Goal: Communication & Community: Answer question/provide support

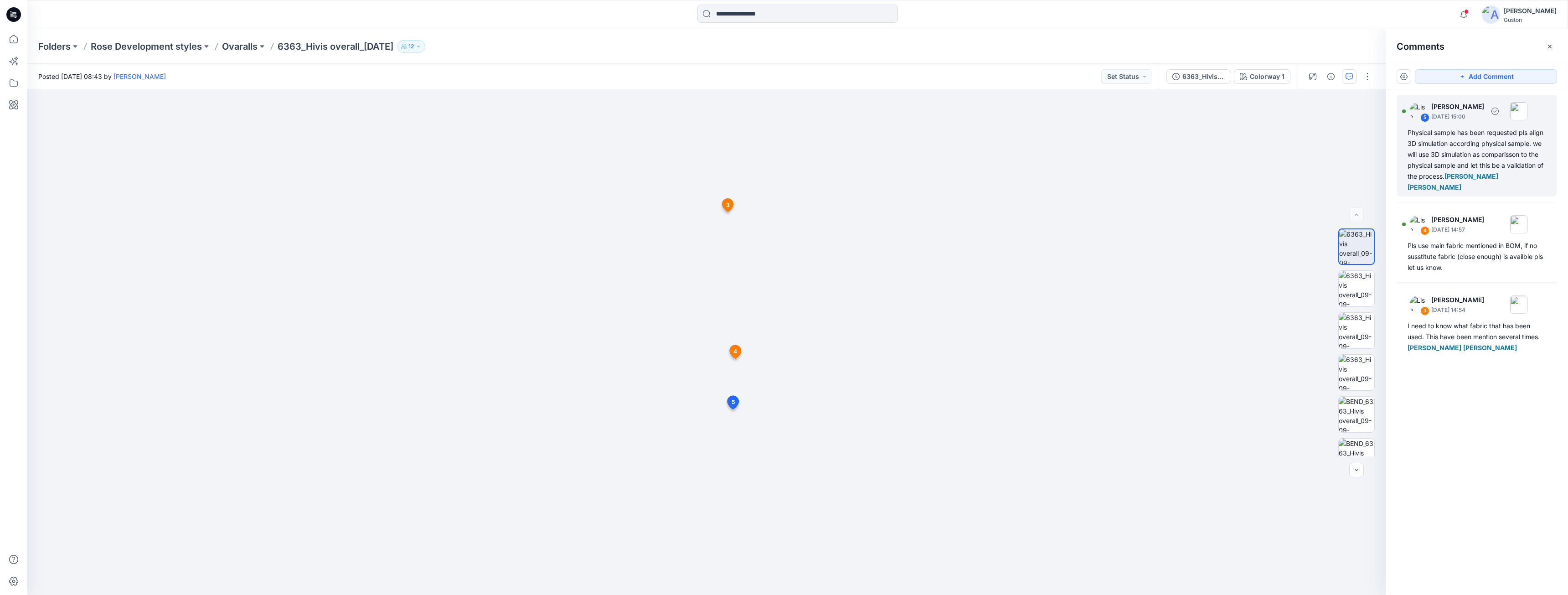
click at [1461, 149] on div "Physical sample has been requested pls align 3D simulation according physical s…" at bounding box center [1477, 160] width 139 height 66
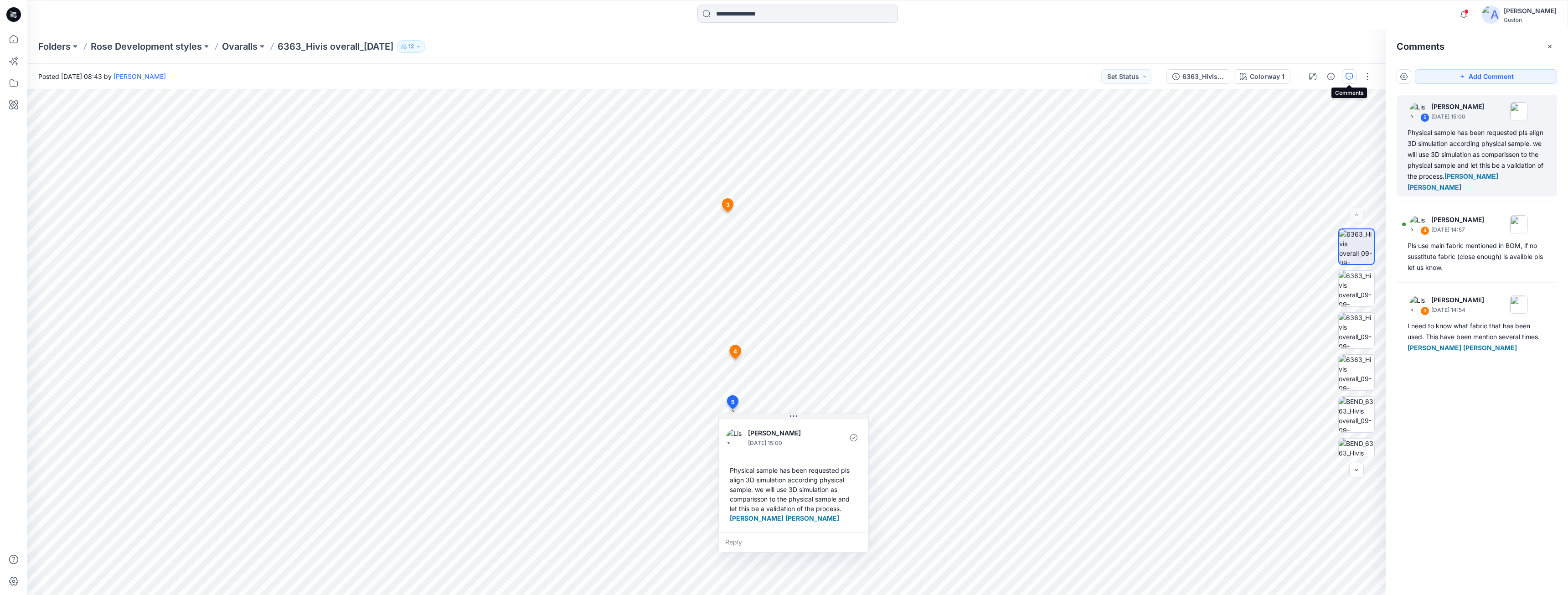
click at [1349, 82] on button "button" at bounding box center [1349, 76] width 15 height 15
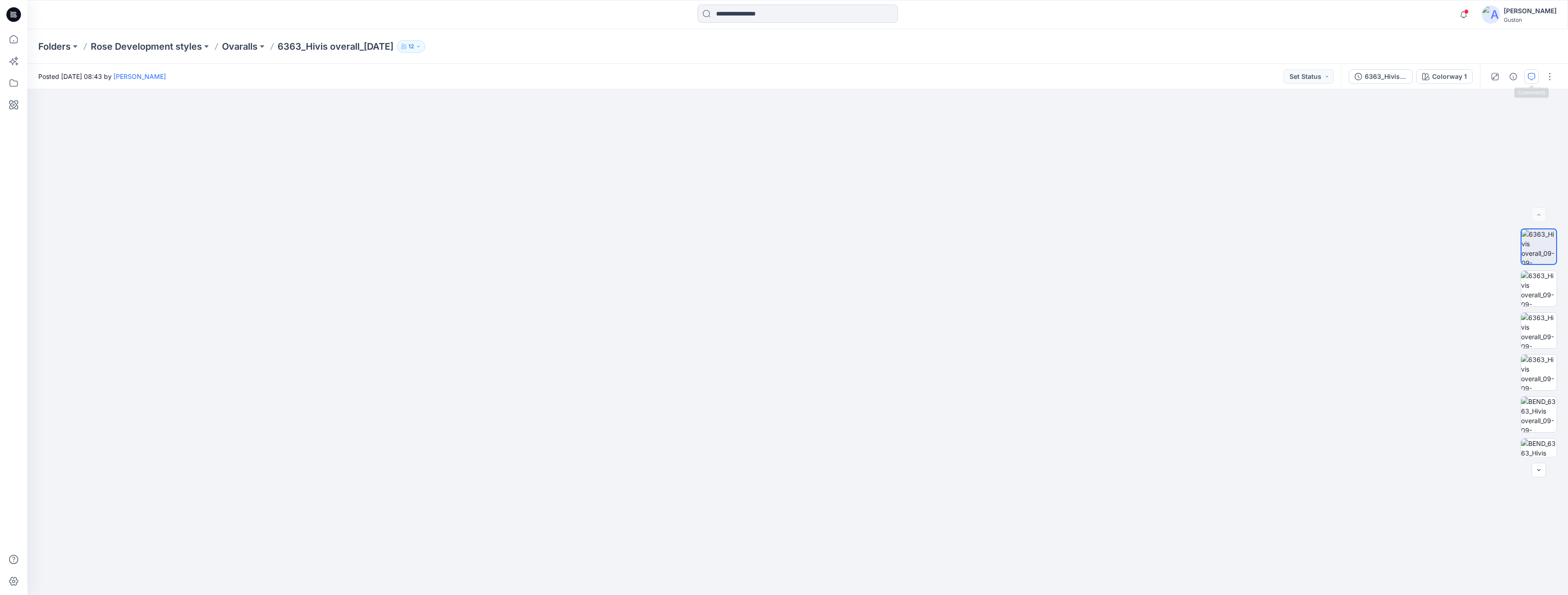
click at [1530, 78] on icon "button" at bounding box center [1531, 76] width 7 height 7
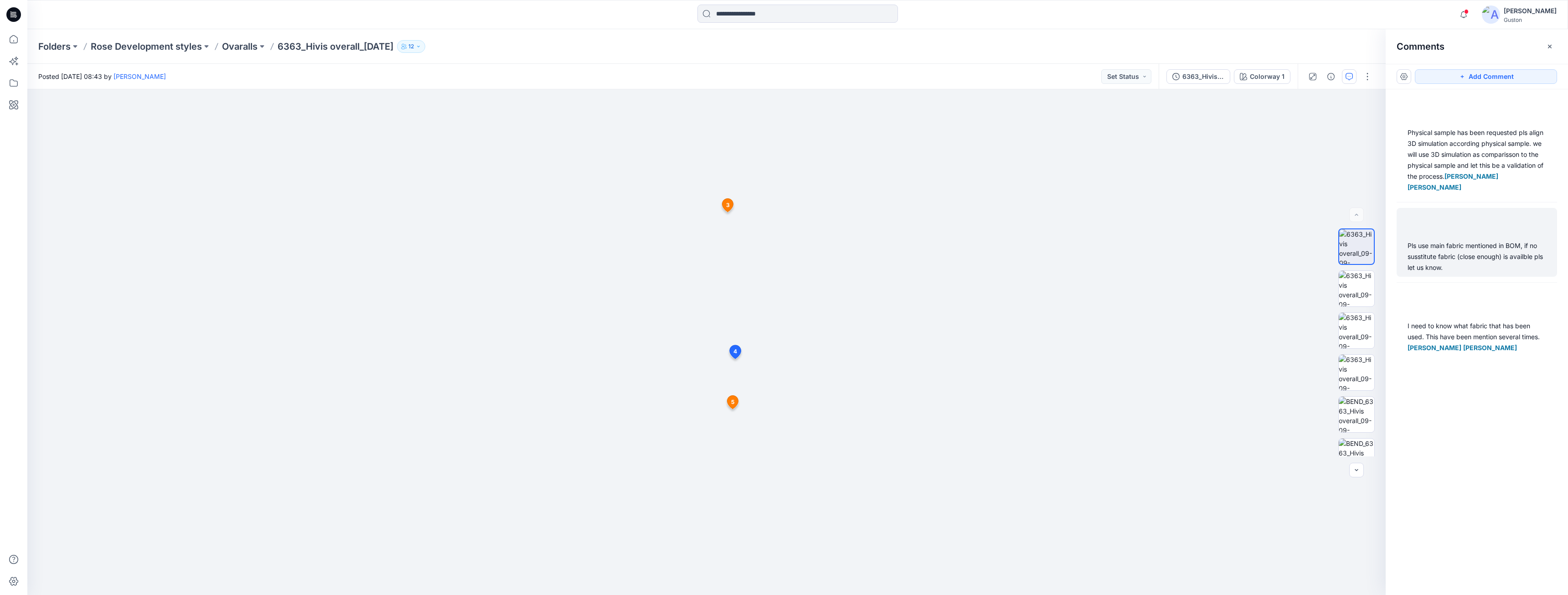
click at [1463, 253] on div "Pls use main fabric mentioned in BOM, if no susstitute fabric (close enough) is…" at bounding box center [1477, 256] width 139 height 33
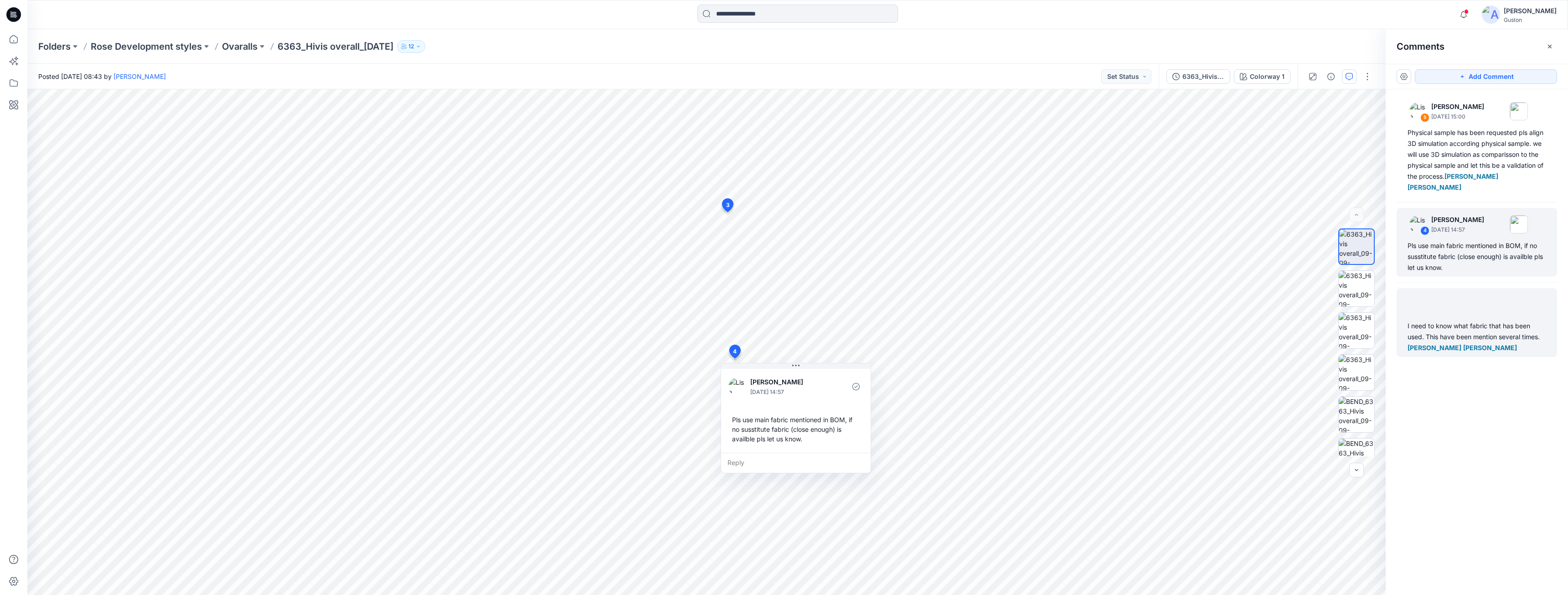
click at [1472, 326] on div "I need to know what fabric that has been used. This have been mention several t…" at bounding box center [1477, 336] width 139 height 33
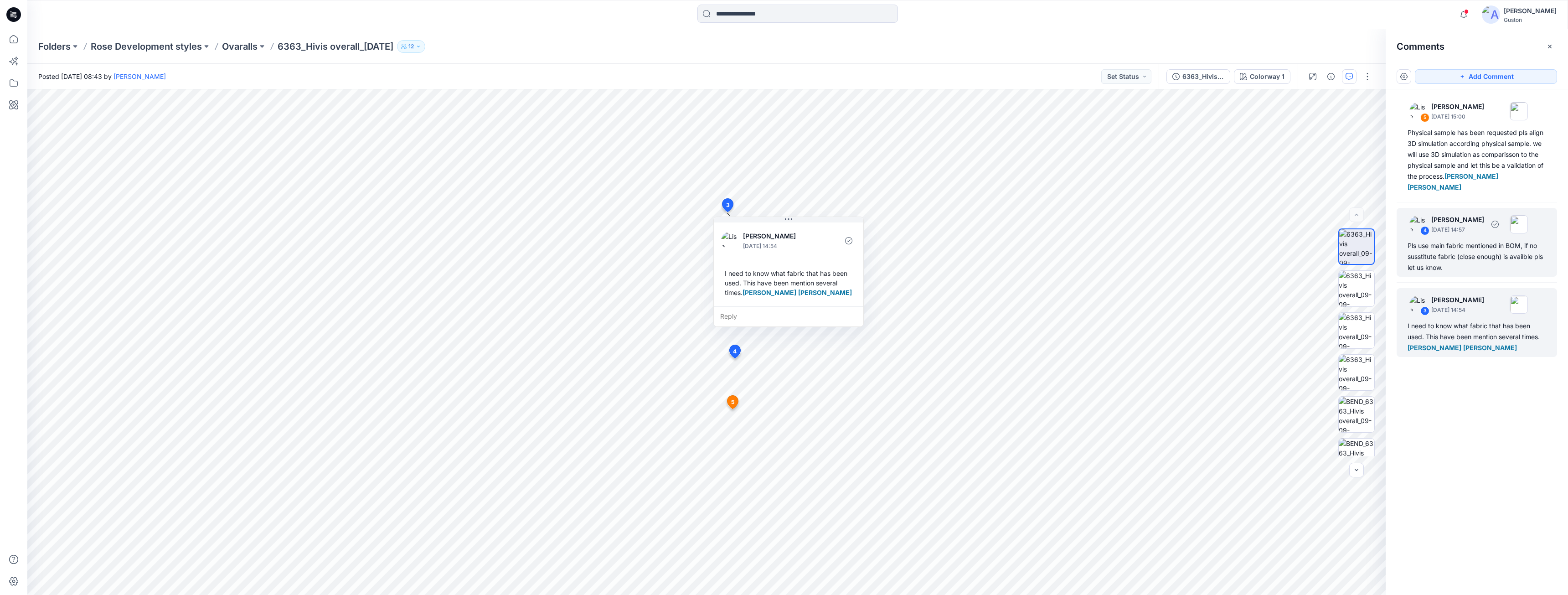
click at [1466, 249] on div "Pls use main fabric mentioned in BOM, if no susstitute fabric (close enough) is…" at bounding box center [1477, 256] width 139 height 33
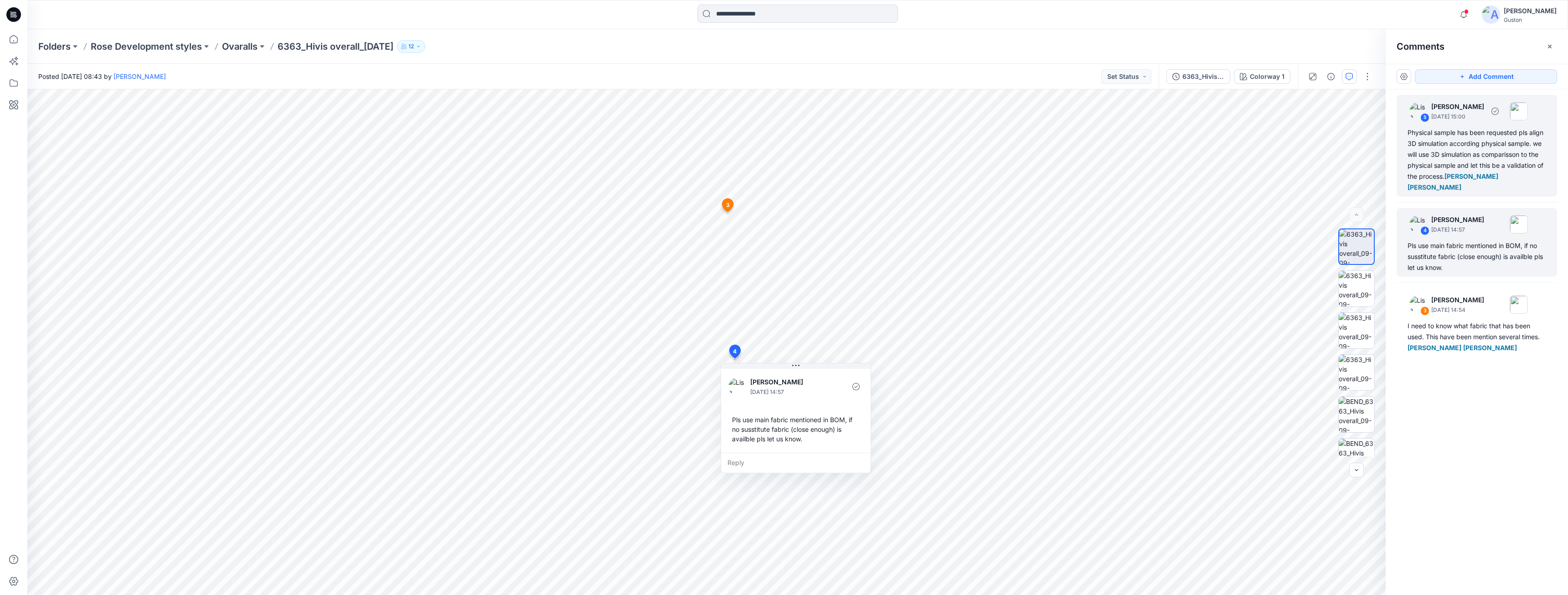
click at [1474, 160] on div "Physical sample has been requested pls align 3D simulation according physical s…" at bounding box center [1477, 160] width 139 height 66
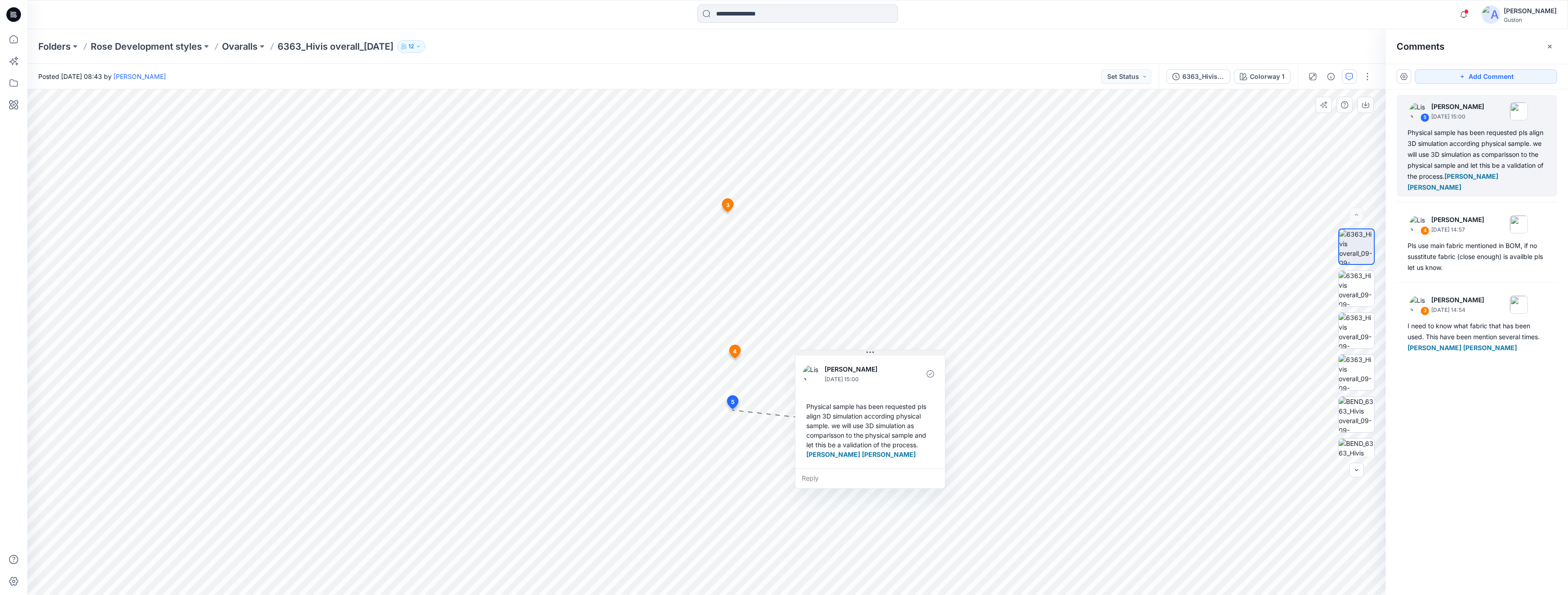
drag, startPoint x: 816, startPoint y: 418, endPoint x: 893, endPoint y: 354, distance: 100.1
click at [893, 354] on button at bounding box center [870, 353] width 150 height 6
click at [1461, 249] on div "Pls use main fabric mentioned in BOM, if no susstitute fabric (close enough) is…" at bounding box center [1477, 256] width 139 height 33
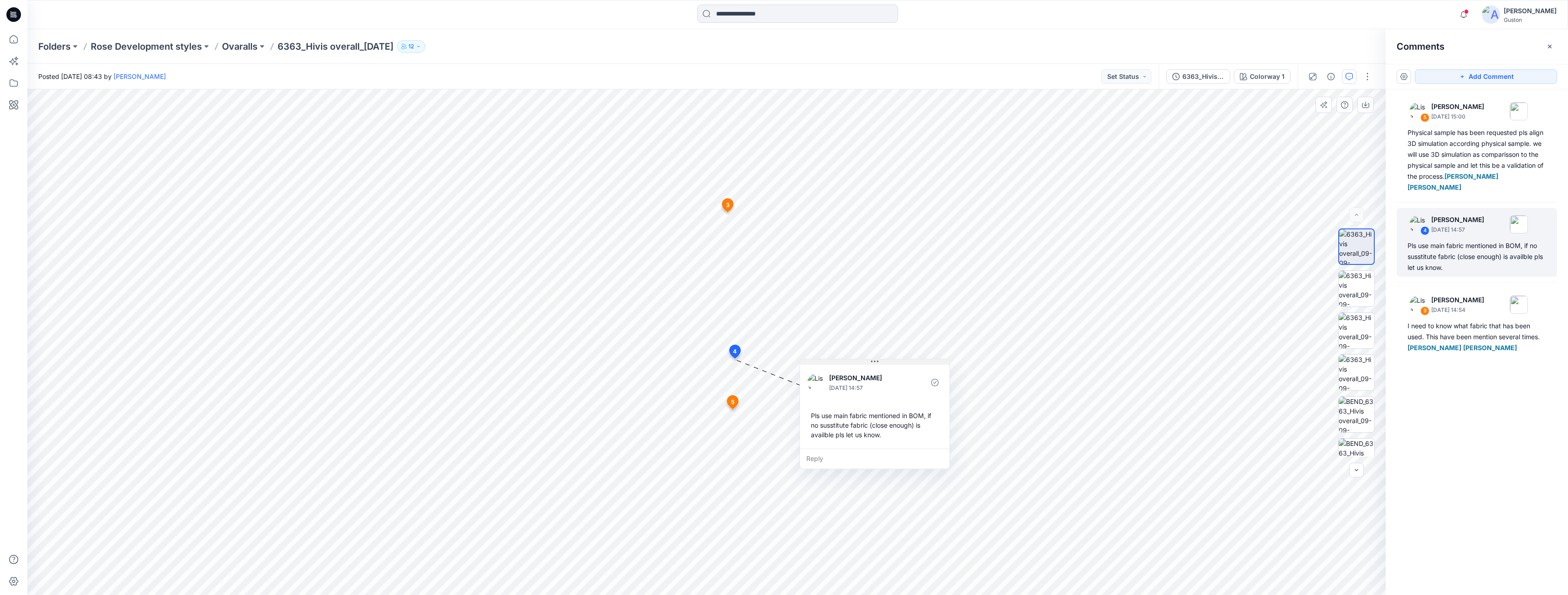
drag, startPoint x: 810, startPoint y: 367, endPoint x: 889, endPoint y: 363, distance: 79.1
click at [889, 363] on button at bounding box center [875, 362] width 150 height 6
click at [1464, 320] on div "I need to know what fabric that has been used. This have been mention several t…" at bounding box center [1477, 336] width 139 height 33
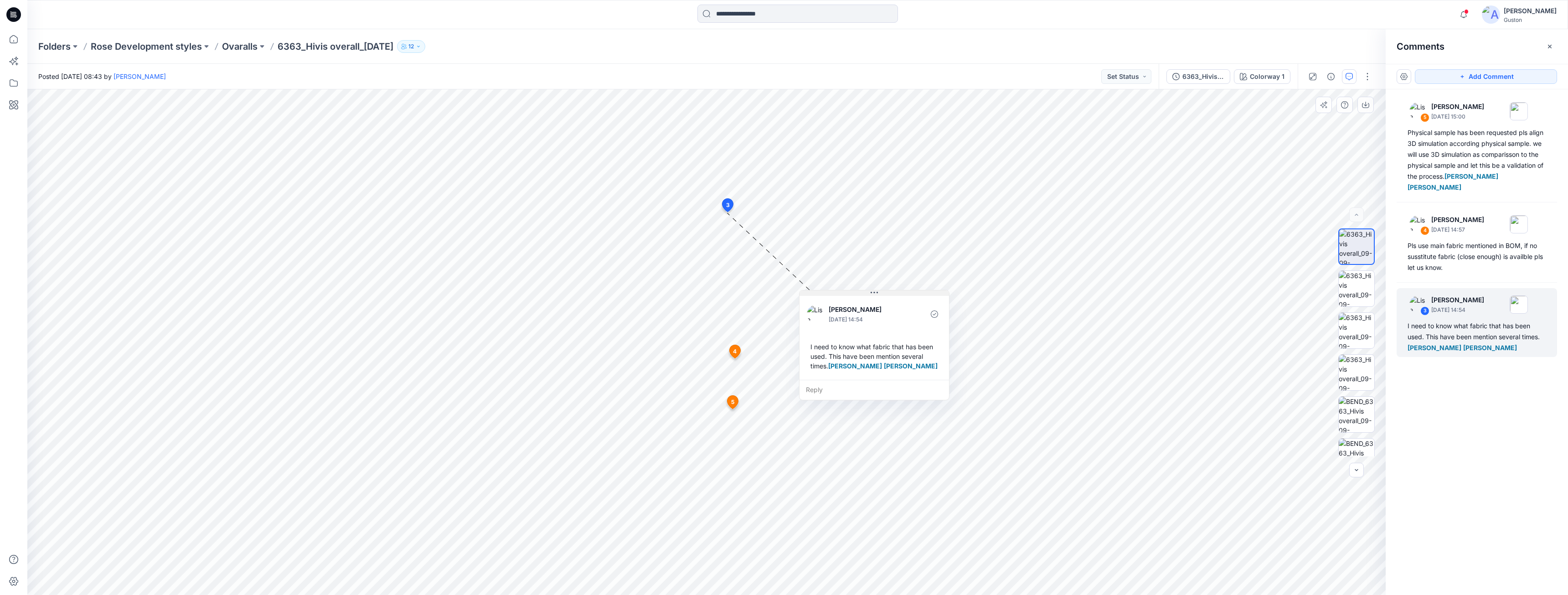
drag, startPoint x: 798, startPoint y: 219, endPoint x: 884, endPoint y: 293, distance: 113.5
click at [884, 293] on button at bounding box center [874, 293] width 150 height 6
drag, startPoint x: 1445, startPoint y: 254, endPoint x: 1447, endPoint y: 206, distance: 48.0
click at [1444, 254] on div "Pls use main fabric mentioned in BOM, if no susstitute fabric (close enough) is…" at bounding box center [1477, 256] width 139 height 33
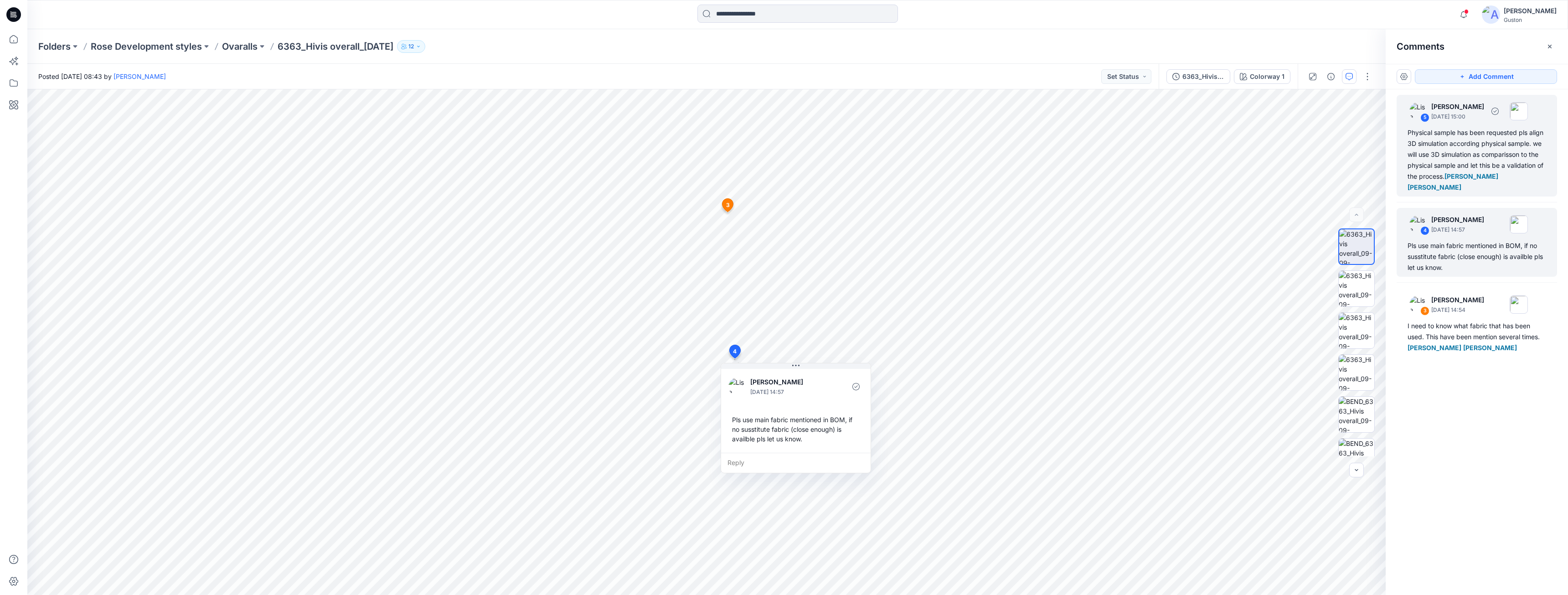
click at [1447, 153] on div "Physical sample has been requested pls align 3D simulation according physical s…" at bounding box center [1477, 160] width 139 height 66
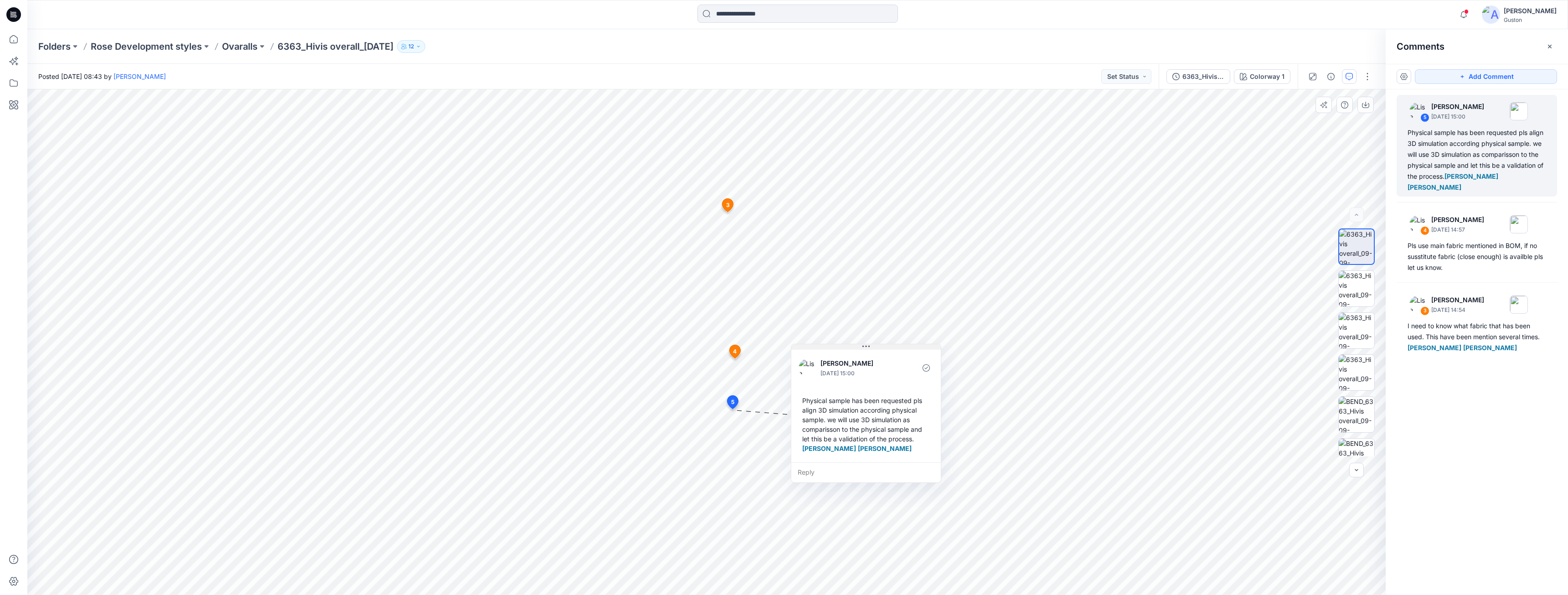
drag, startPoint x: 803, startPoint y: 419, endPoint x: 876, endPoint y: 349, distance: 101.1
click at [876, 349] on button at bounding box center [866, 347] width 150 height 6
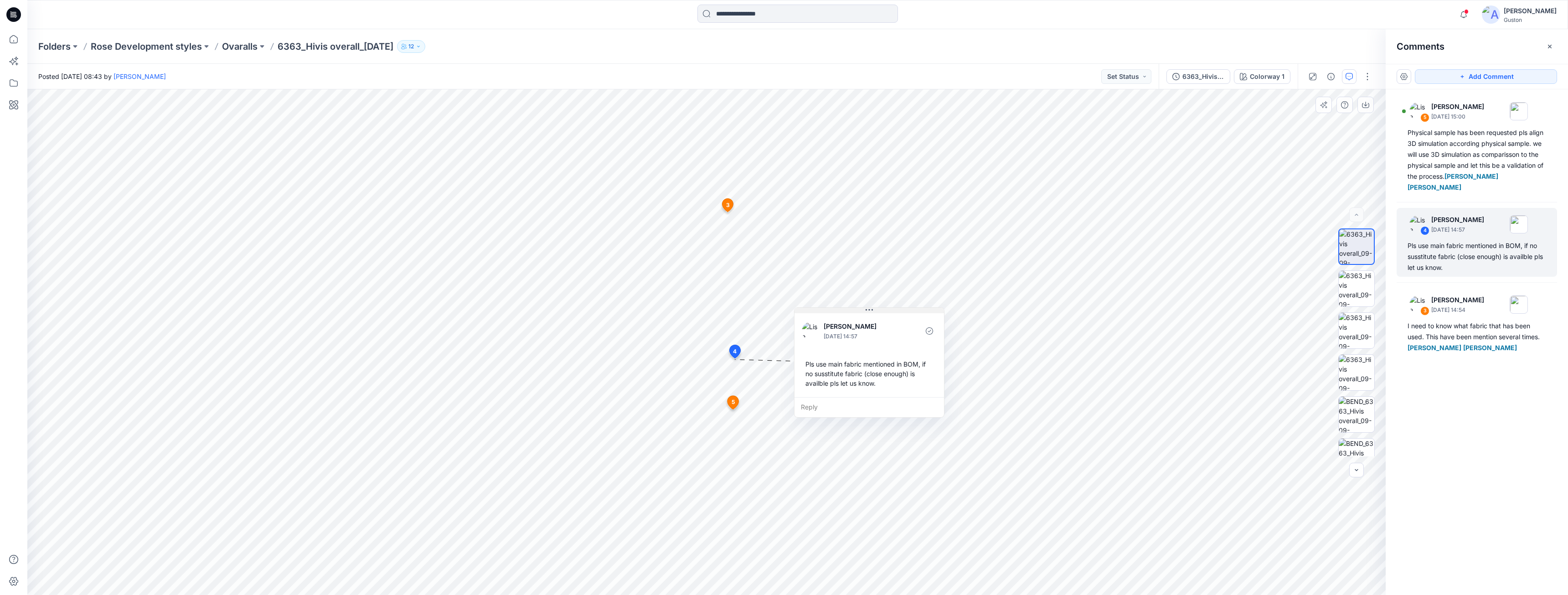
drag, startPoint x: 811, startPoint y: 367, endPoint x: 884, endPoint y: 311, distance: 92.0
click at [884, 311] on button at bounding box center [869, 310] width 150 height 6
drag, startPoint x: 884, startPoint y: 313, endPoint x: 884, endPoint y: 277, distance: 36.0
click at [884, 277] on button at bounding box center [869, 275] width 150 height 6
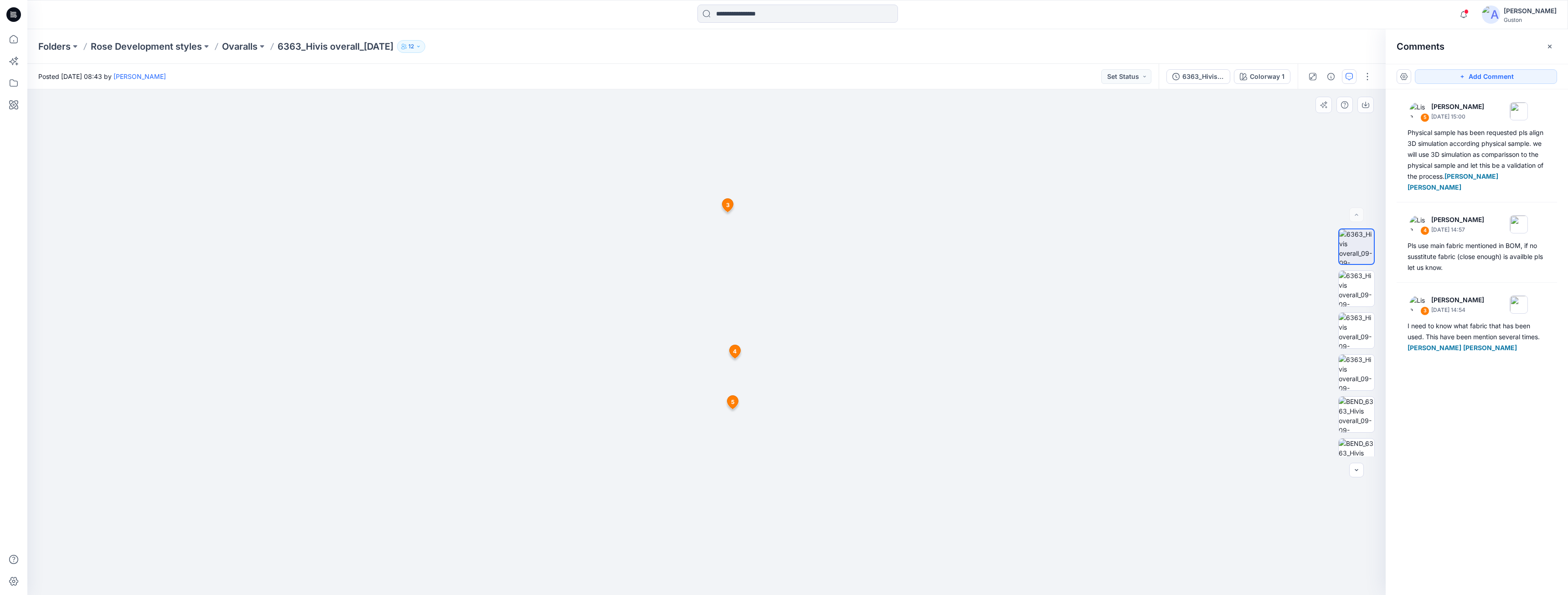
click at [728, 208] on span "3" at bounding box center [728, 205] width 4 height 8
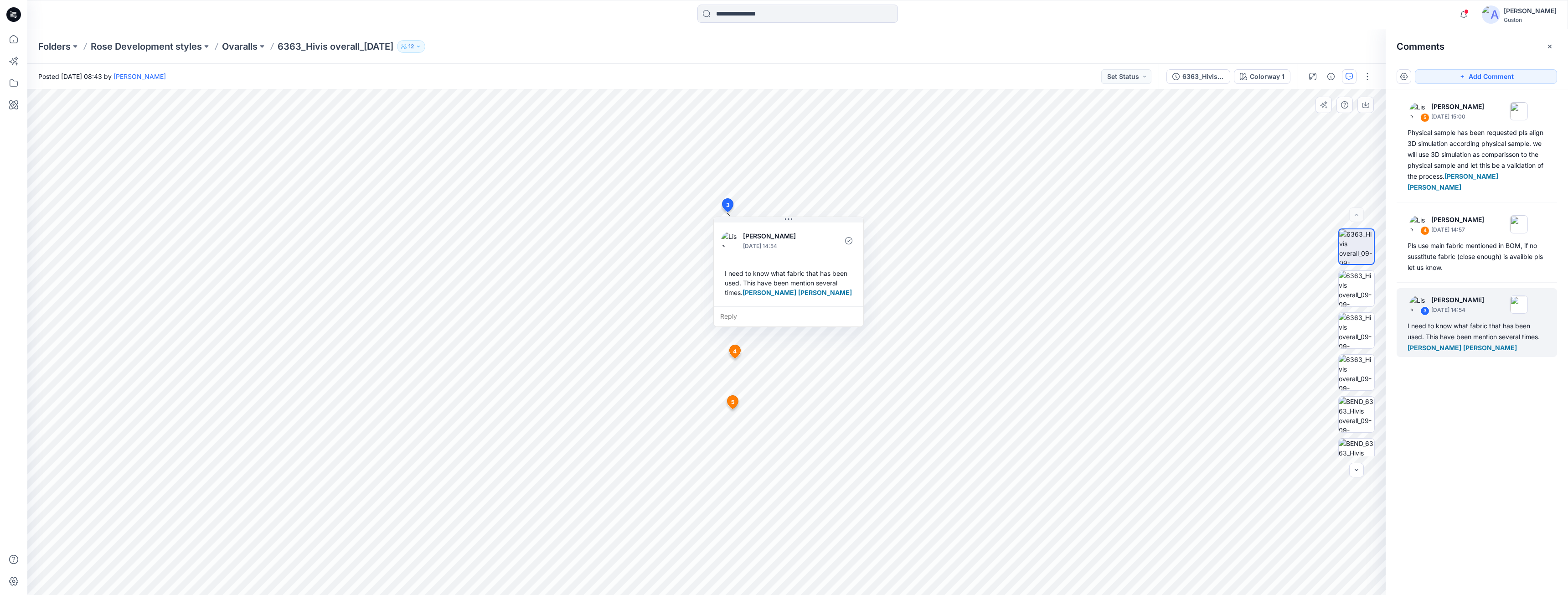
click at [732, 352] on icon at bounding box center [734, 351] width 11 height 13
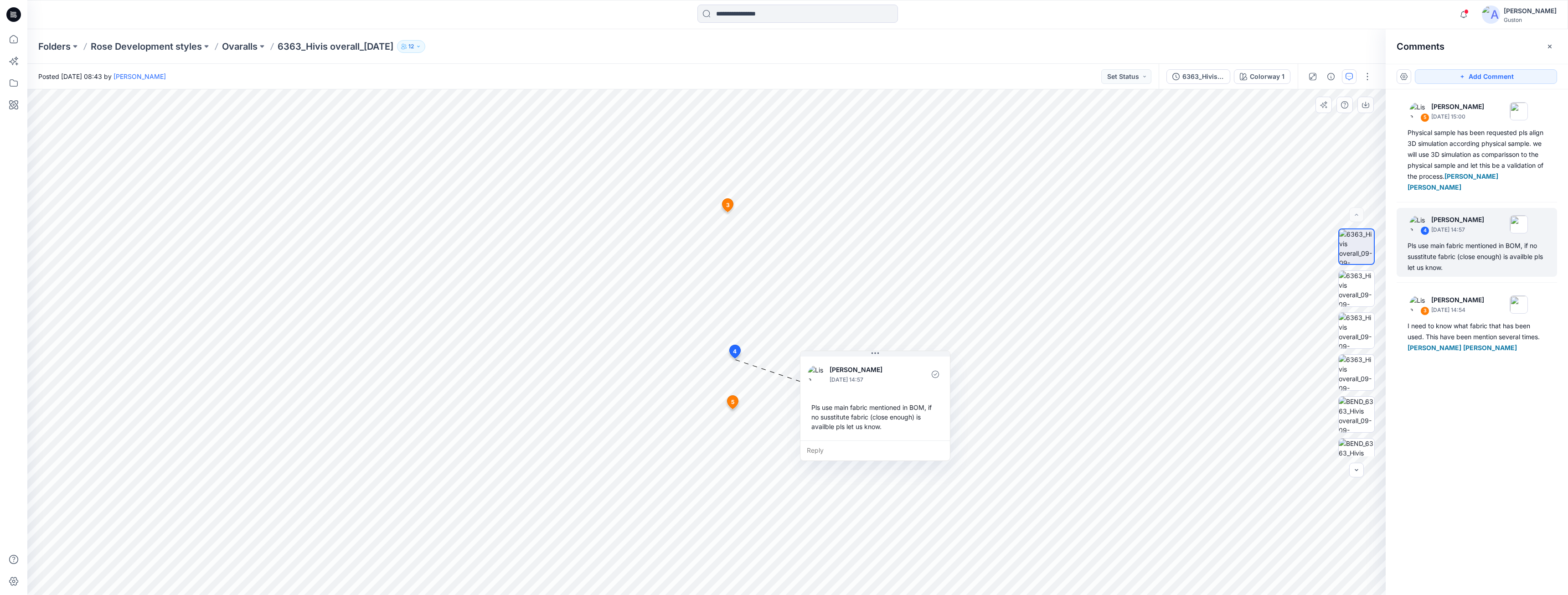
drag, startPoint x: 810, startPoint y: 367, endPoint x: 828, endPoint y: 371, distance: 18.4
click at [889, 354] on button at bounding box center [875, 353] width 150 height 6
click at [735, 399] on icon at bounding box center [732, 402] width 11 height 13
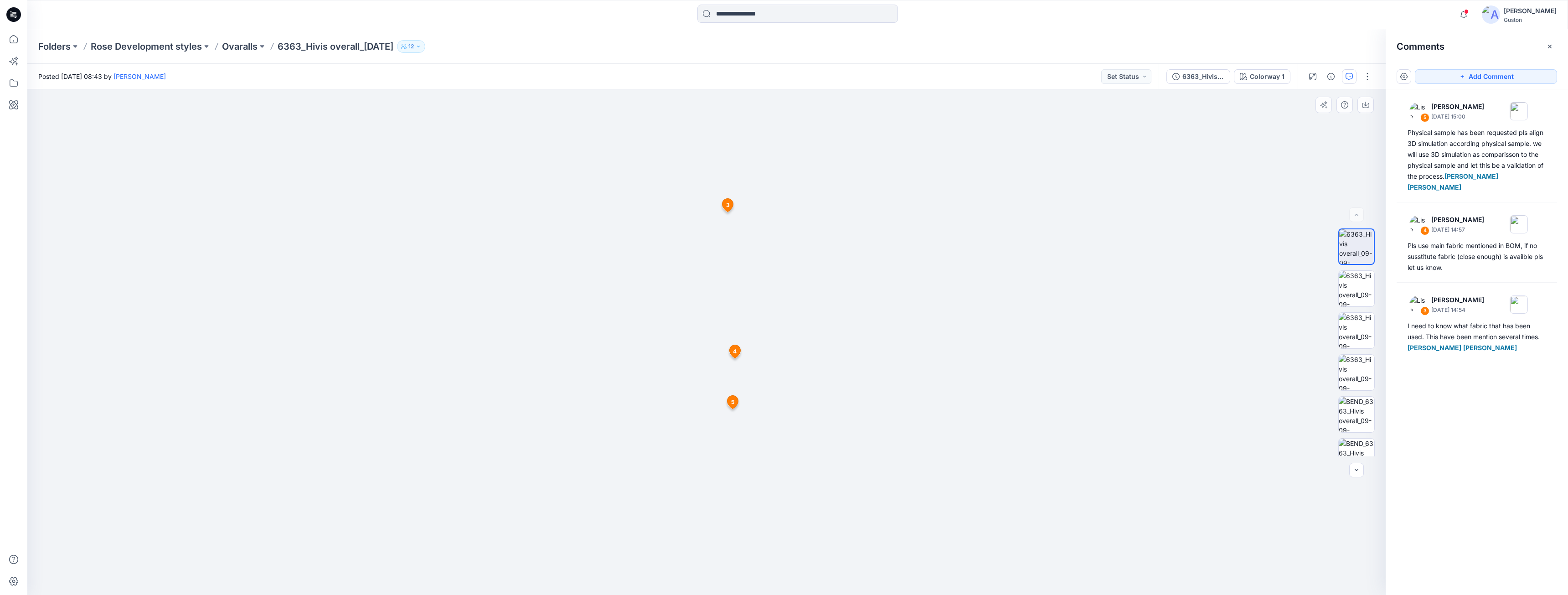
click at [735, 401] on icon at bounding box center [732, 402] width 11 height 13
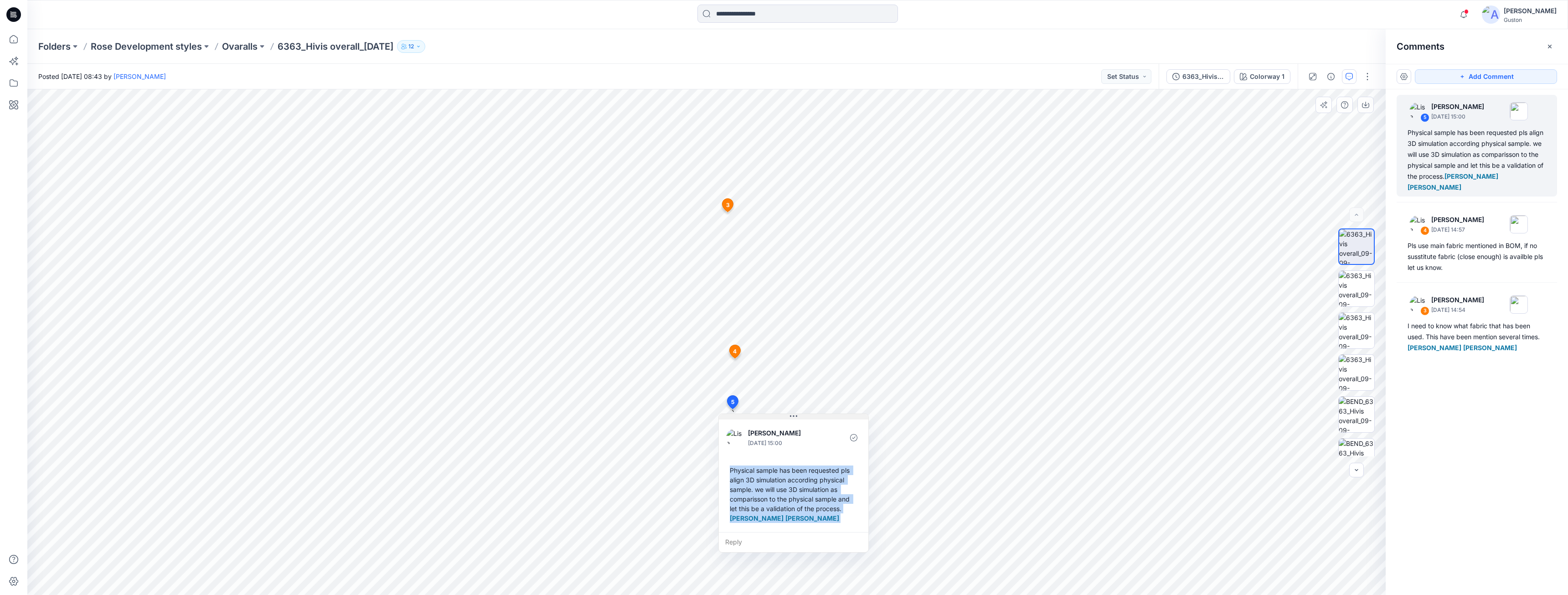
click at [808, 417] on button at bounding box center [794, 417] width 150 height 6
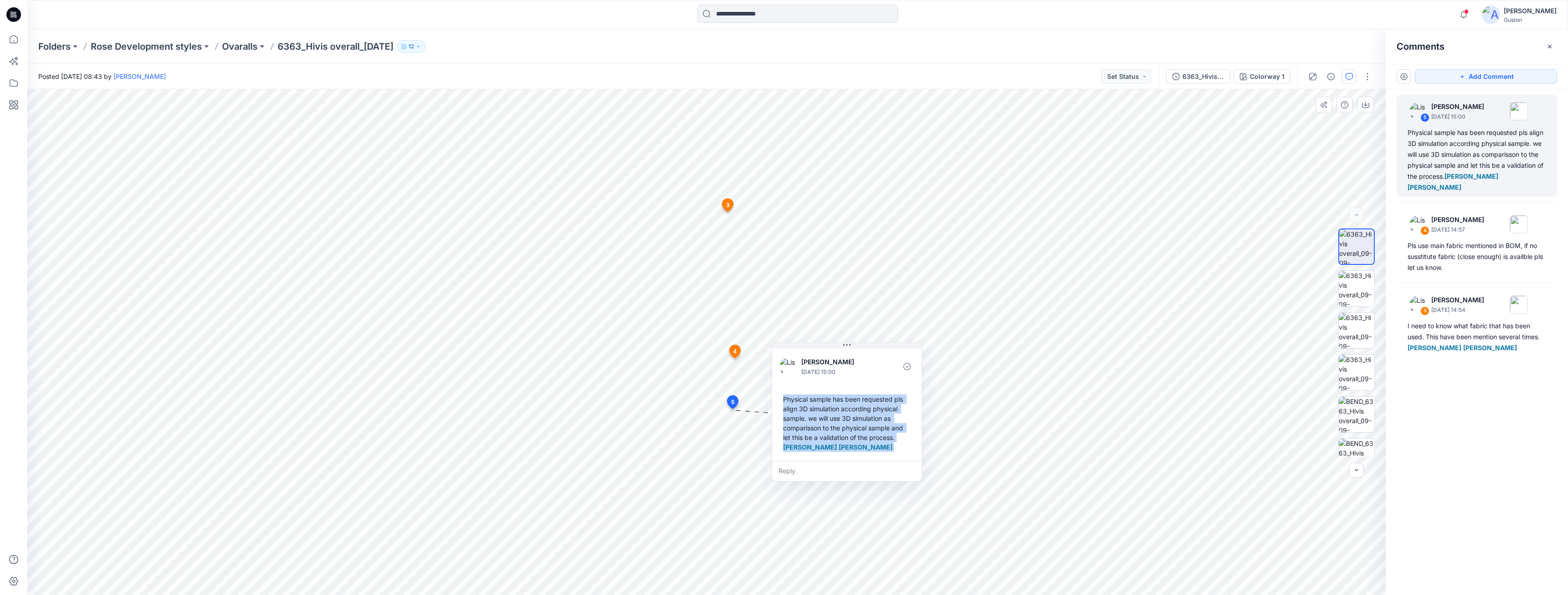
drag, startPoint x: 810, startPoint y: 422, endPoint x: 866, endPoint y: 348, distance: 92.8
click at [866, 348] on div "Lise Blomqvist October 14, 2025 15:00 Physical sample has been requested pls al…" at bounding box center [847, 403] width 150 height 114
click at [852, 458] on div "Lise Blomqvist October 14, 2025 15:00 Physical sample has been requested pls al…" at bounding box center [850, 400] width 150 height 114
click at [843, 452] on div "Physical sample has been requested pls align 3D simulation according physical s…" at bounding box center [849, 419] width 135 height 65
drag, startPoint x: 859, startPoint y: 344, endPoint x: 880, endPoint y: 355, distance: 23.7
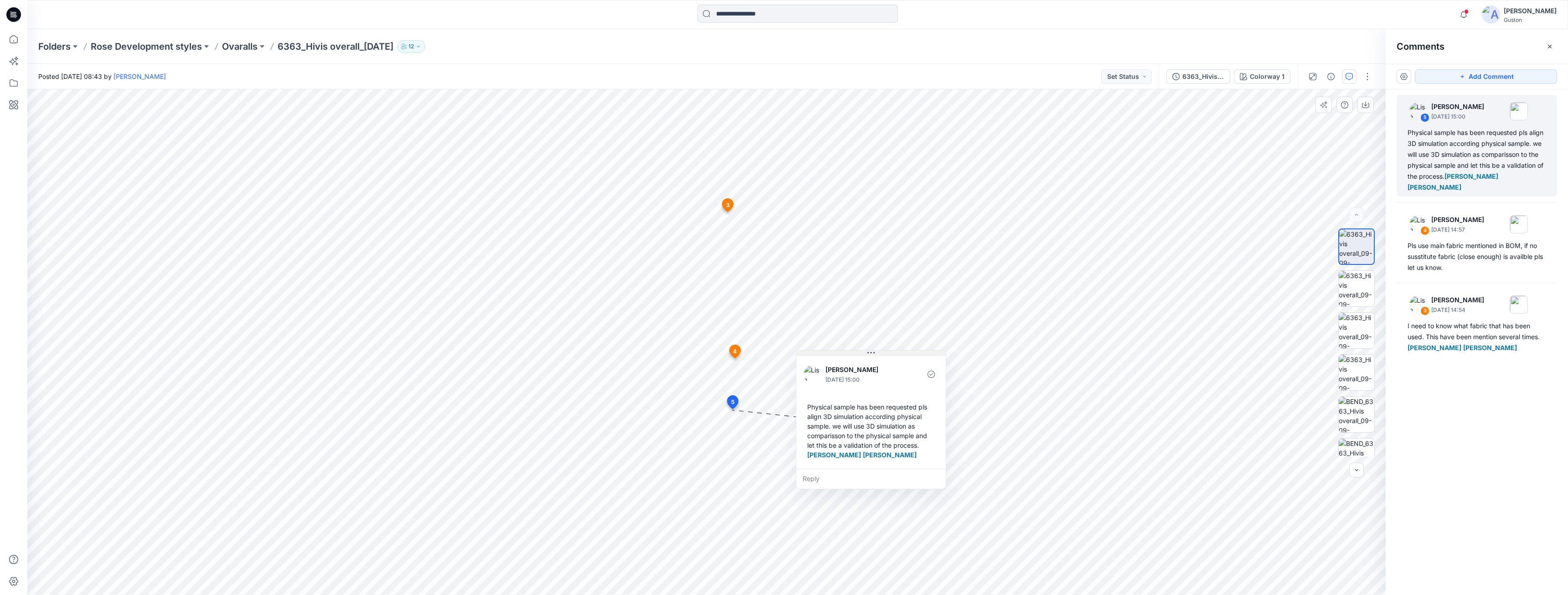
click at [880, 355] on button at bounding box center [871, 353] width 150 height 6
click at [1470, 265] on div "Pls use main fabric mentioned in BOM, if no susstitute fabric (close enough) is…" at bounding box center [1477, 256] width 139 height 33
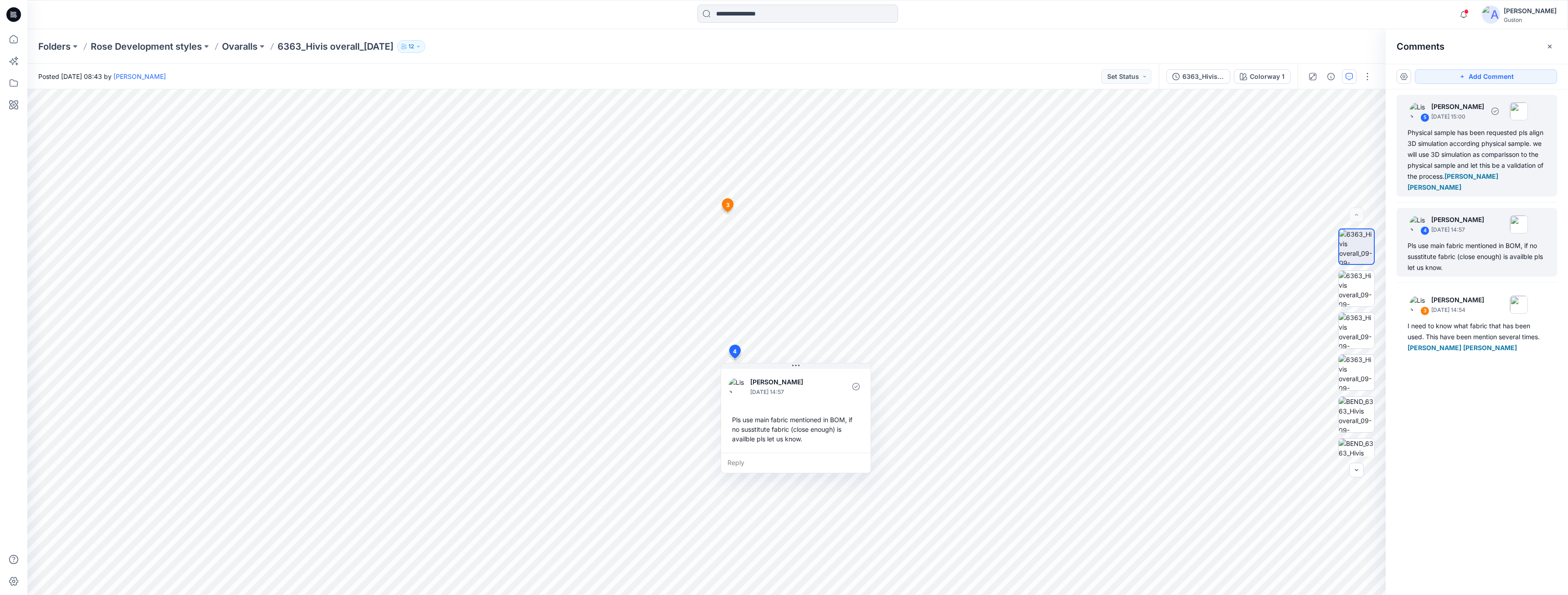
click at [1452, 152] on div "Physical sample has been requested pls align 3D simulation according physical s…" at bounding box center [1477, 160] width 139 height 66
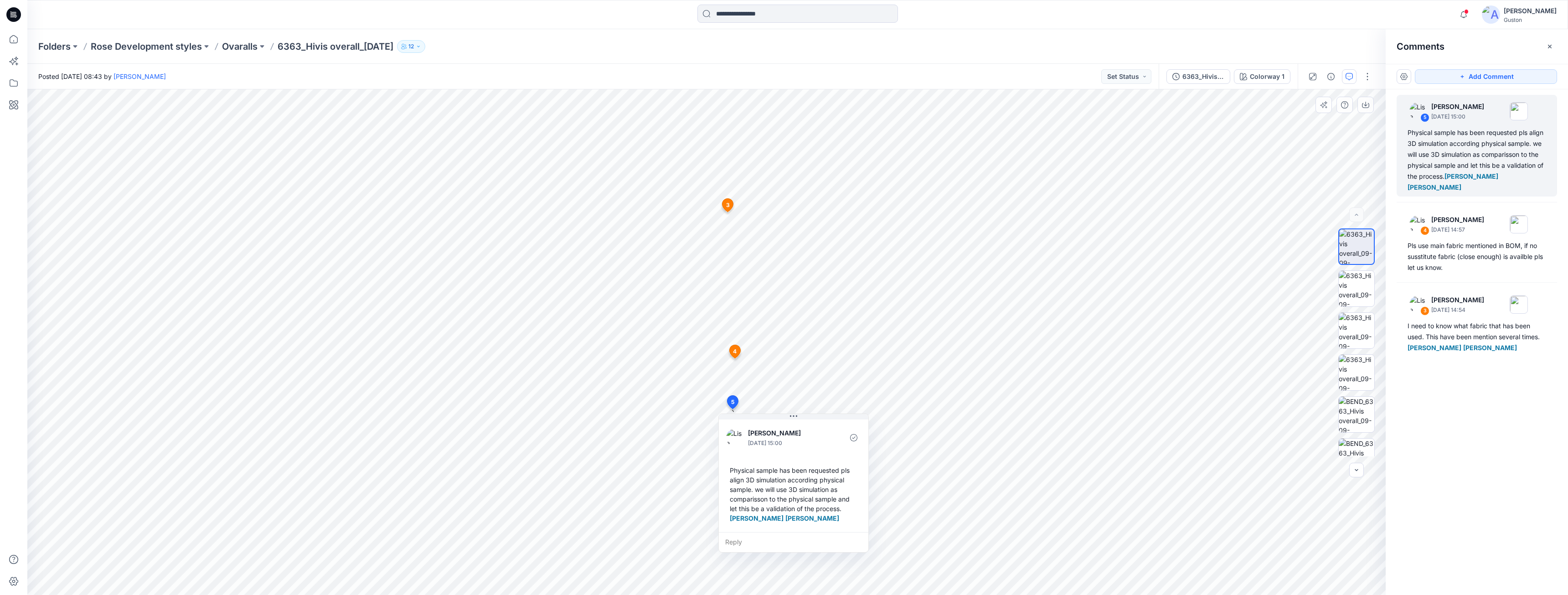
click at [791, 527] on div "Physical sample has been requested pls align 3D simulation according physical s…" at bounding box center [793, 494] width 135 height 65
drag, startPoint x: 809, startPoint y: 417, endPoint x: 850, endPoint y: 417, distance: 41.0
click at [850, 417] on button at bounding box center [834, 417] width 150 height 6
drag, startPoint x: 817, startPoint y: 530, endPoint x: 820, endPoint y: 527, distance: 4.2
click at [818, 527] on div "Physical sample has been requested pls align 3D simulation according physical s…" at bounding box center [834, 494] width 135 height 65
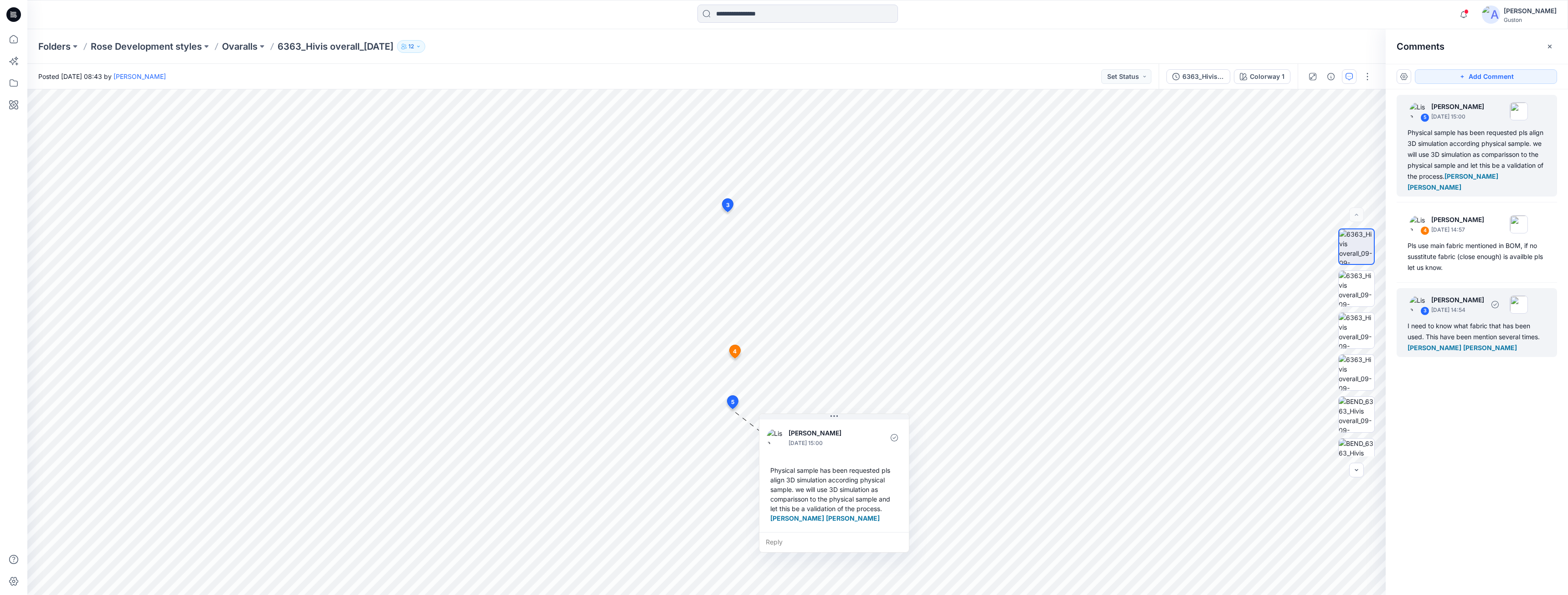
click at [1447, 330] on div "I need to know what fabric that has been used. This have been mention several t…" at bounding box center [1477, 336] width 139 height 33
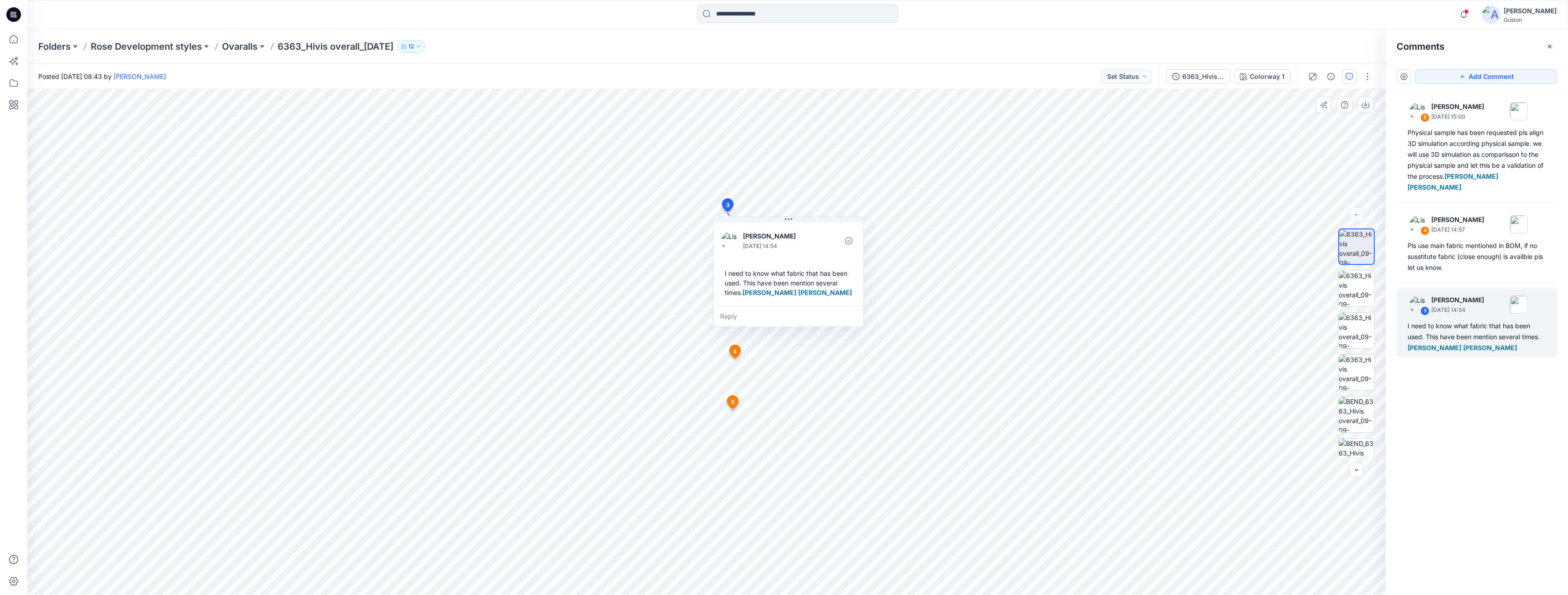
click at [749, 327] on div "Reply" at bounding box center [788, 316] width 150 height 20
click at [751, 328] on textarea at bounding box center [788, 317] width 150 height 22
click at [747, 327] on textarea at bounding box center [788, 317] width 150 height 22
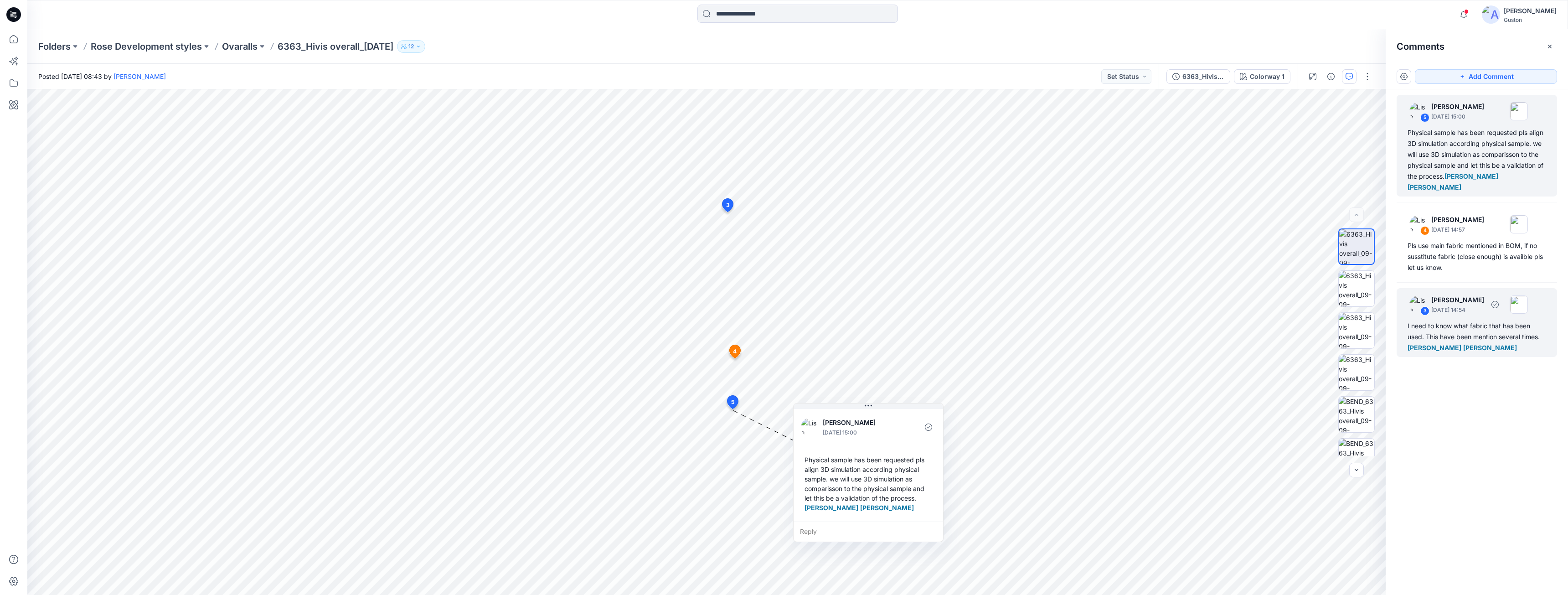
click at [1452, 338] on div "I need to know what fabric that has been used. This have been mention several t…" at bounding box center [1477, 336] width 139 height 33
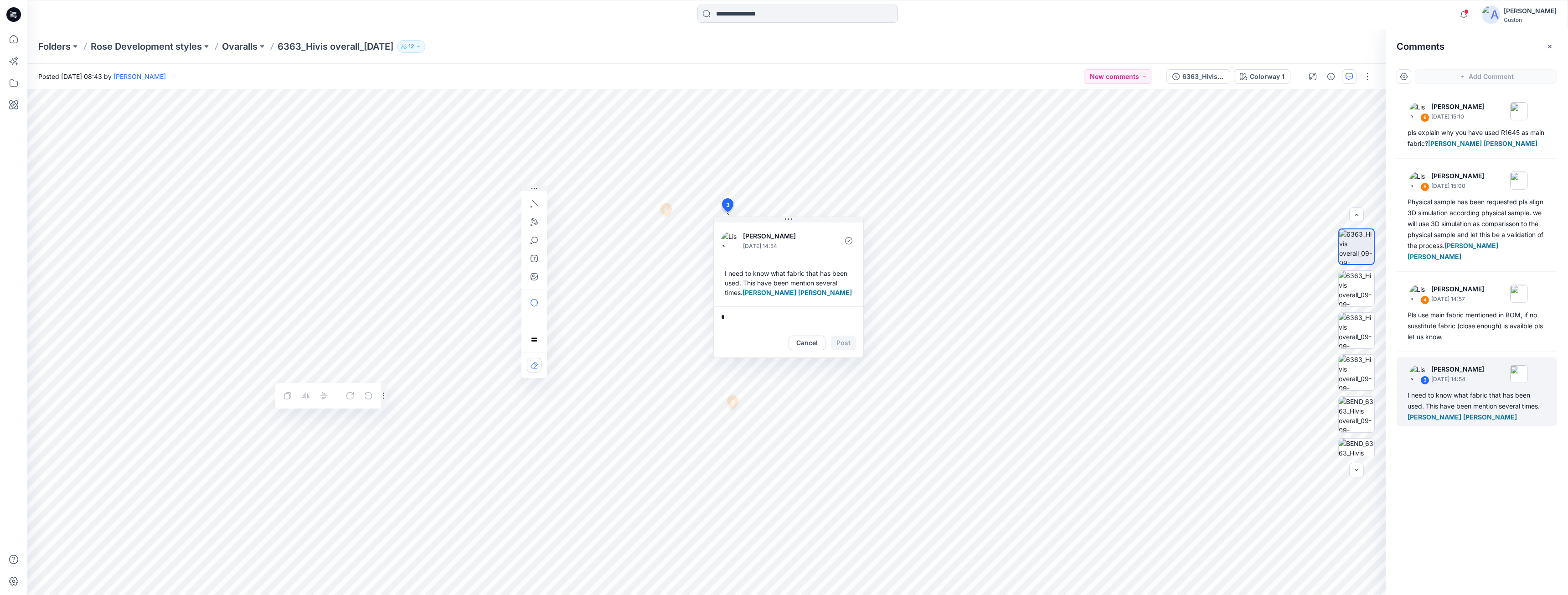
scroll to position [410, 0]
